Goal: Find specific page/section: Find specific page/section

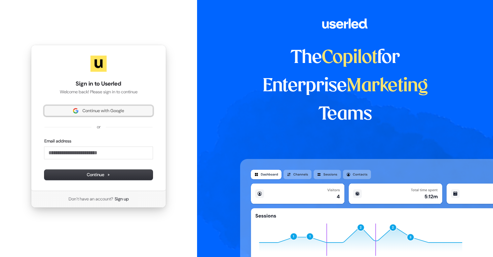
click at [133, 107] on button "Continue with Google" at bounding box center [98, 111] width 108 height 10
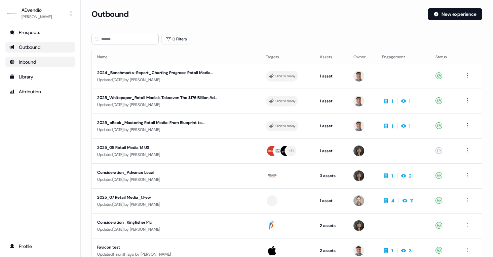
click at [37, 57] on link "Inbound" at bounding box center [40, 62] width 70 height 11
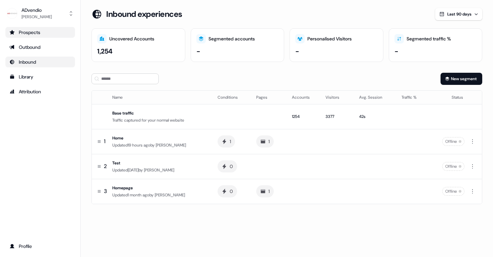
click at [48, 36] on link "Prospects" at bounding box center [40, 32] width 70 height 11
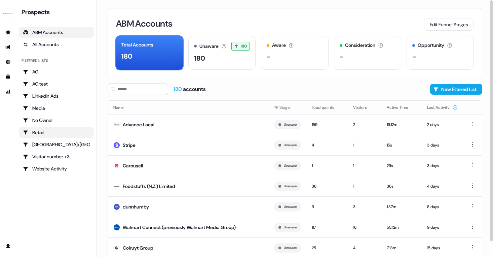
click at [40, 132] on div "Retail" at bounding box center [56, 132] width 67 height 7
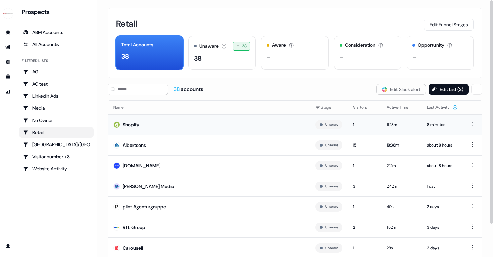
click at [156, 131] on td "Shopify" at bounding box center [209, 124] width 202 height 21
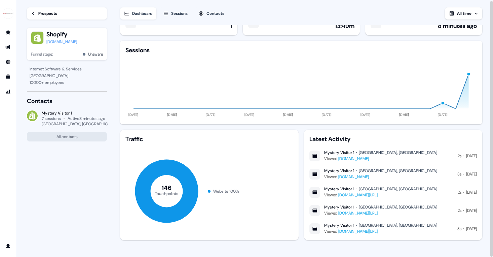
scroll to position [20, 0]
